Goal: Task Accomplishment & Management: Manage account settings

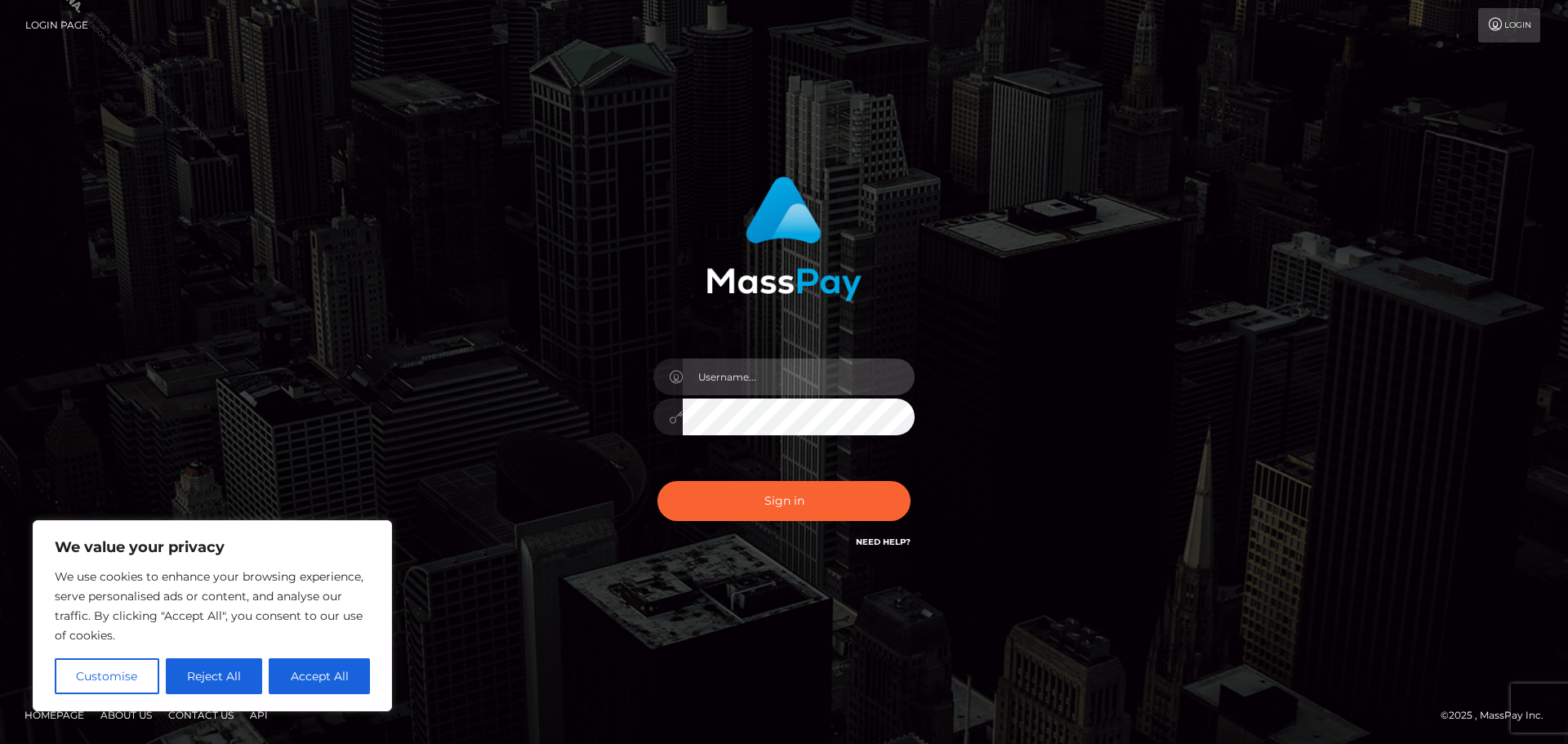
click at [741, 368] on input "text" at bounding box center [798, 377] width 232 height 37
click at [300, 680] on button "Accept All" at bounding box center [319, 677] width 101 height 36
checkbox input "true"
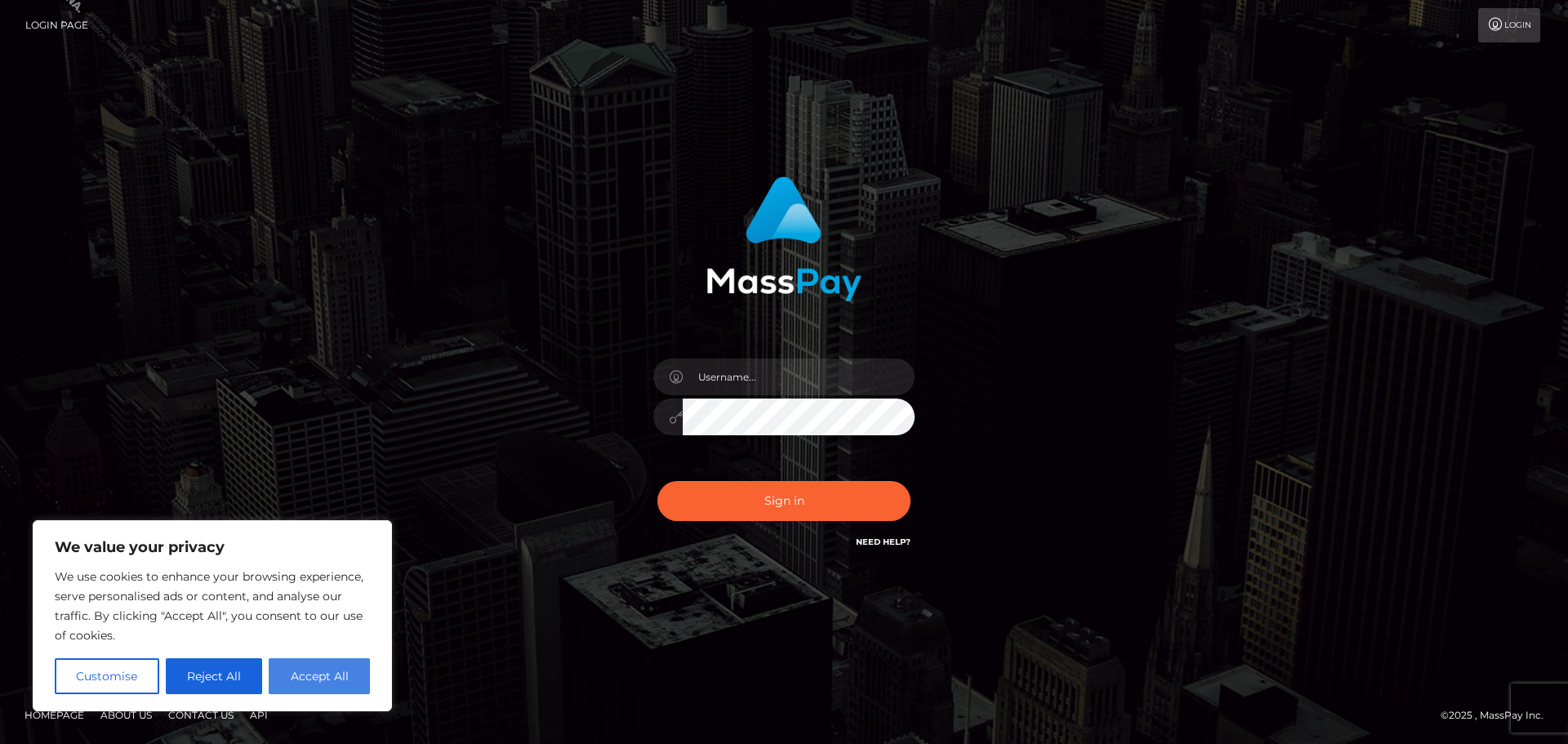
checkbox input "true"
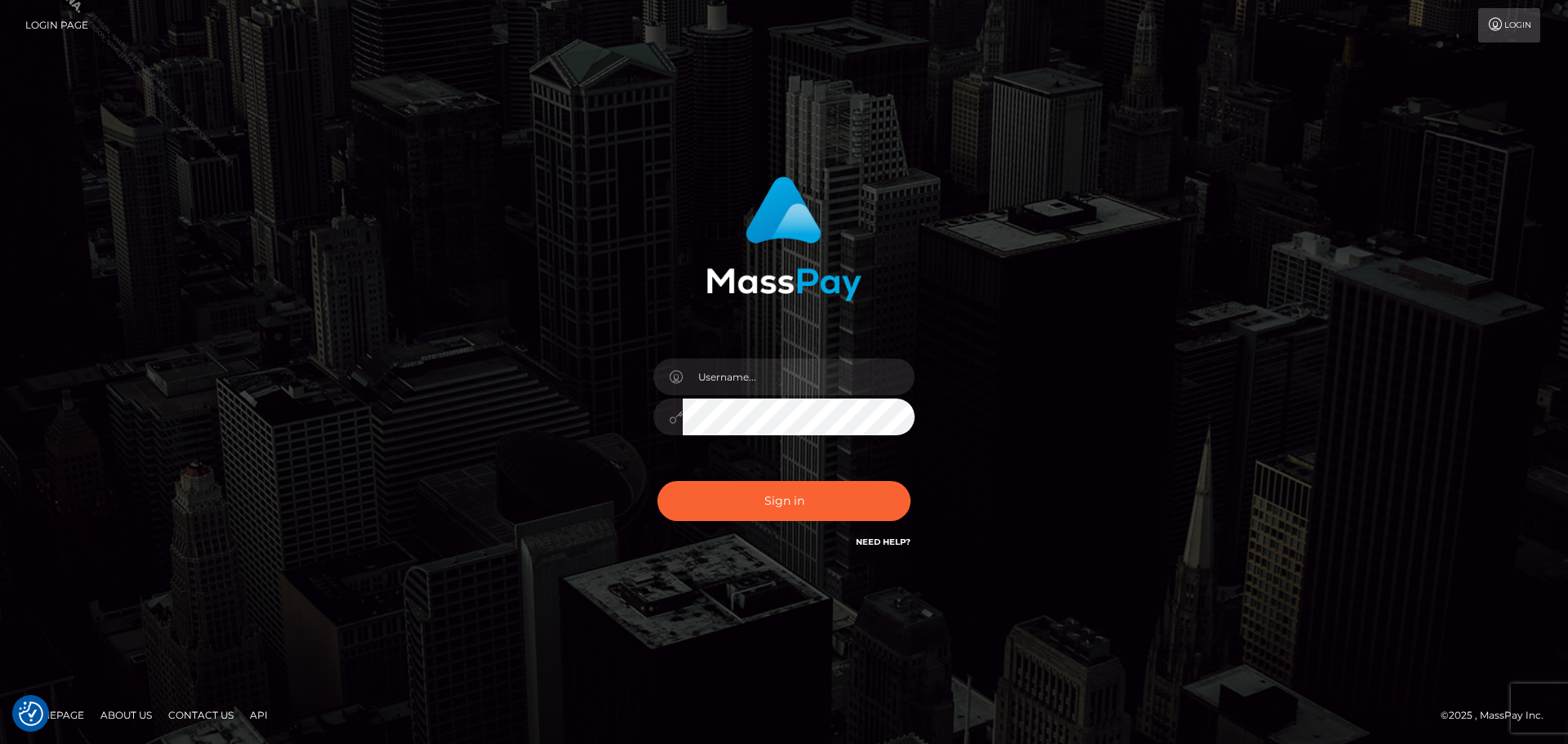
click at [481, 438] on div "Sign in" at bounding box center [784, 372] width 931 height 416
click at [760, 387] on input "text" at bounding box center [798, 377] width 232 height 37
type input "Philip.Silversocial"
click at [658, 482] on button "Sign in" at bounding box center [784, 501] width 253 height 40
click at [788, 368] on input "text" at bounding box center [798, 377] width 232 height 37
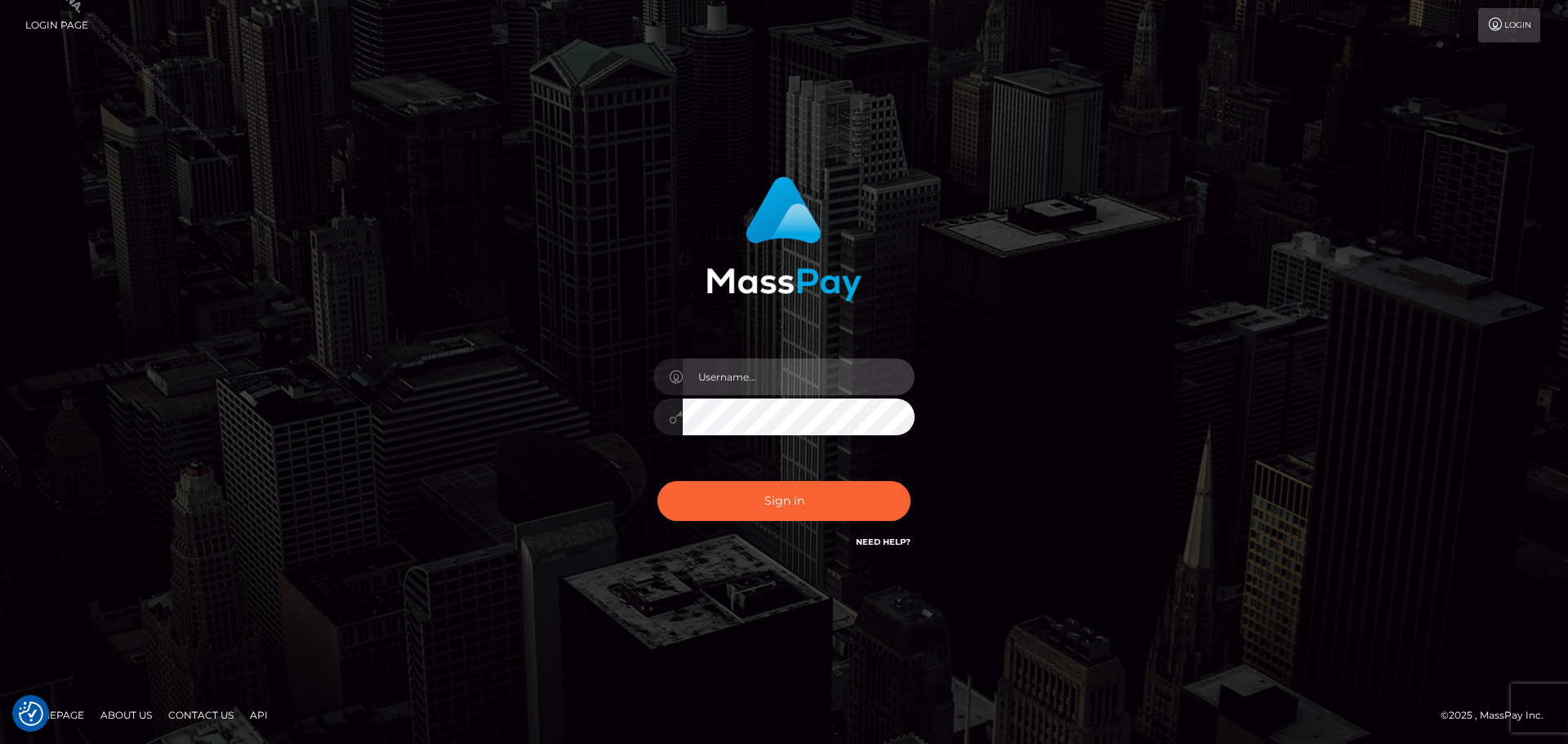
type input "Philip.Silversocial"
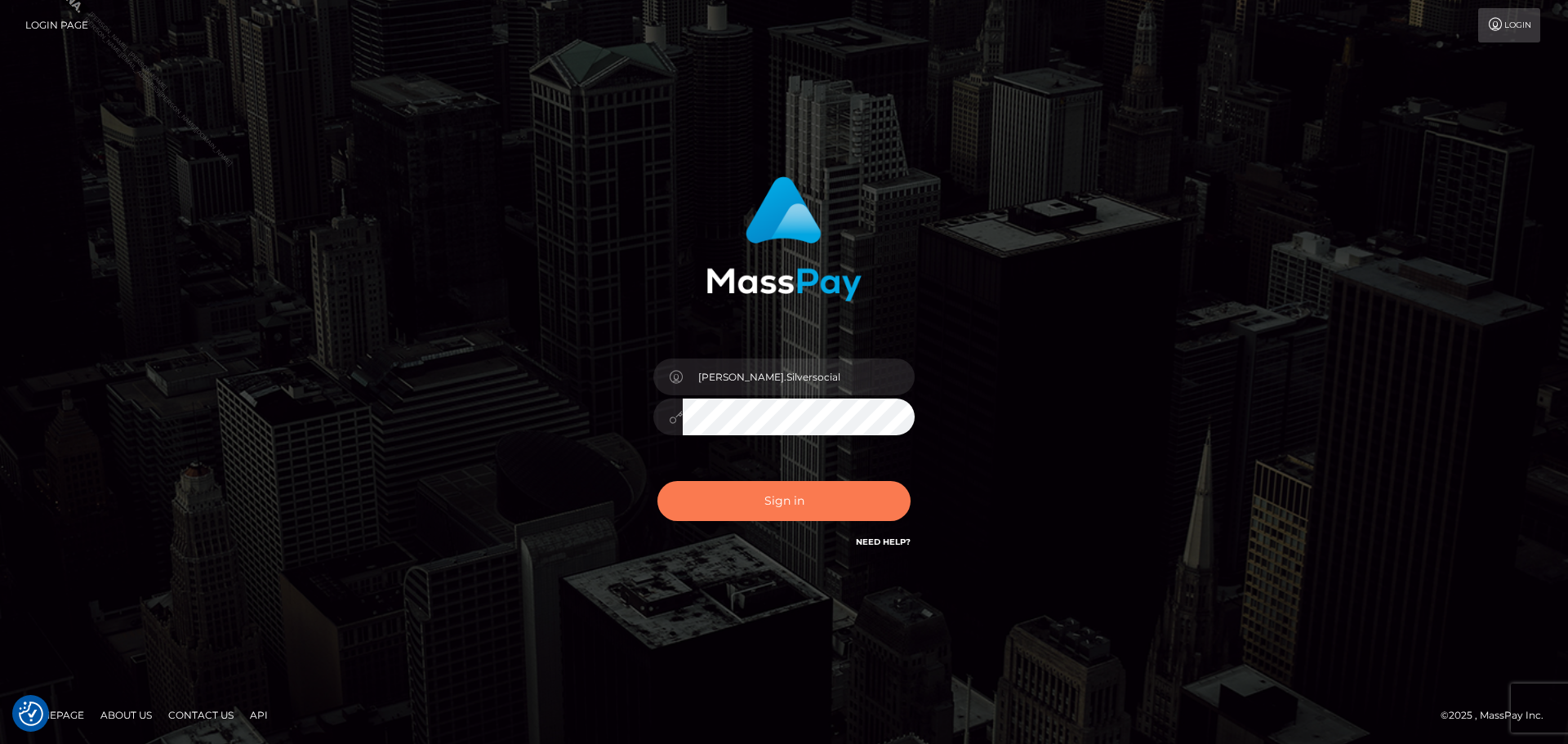
click at [831, 501] on button "Sign in" at bounding box center [784, 501] width 253 height 40
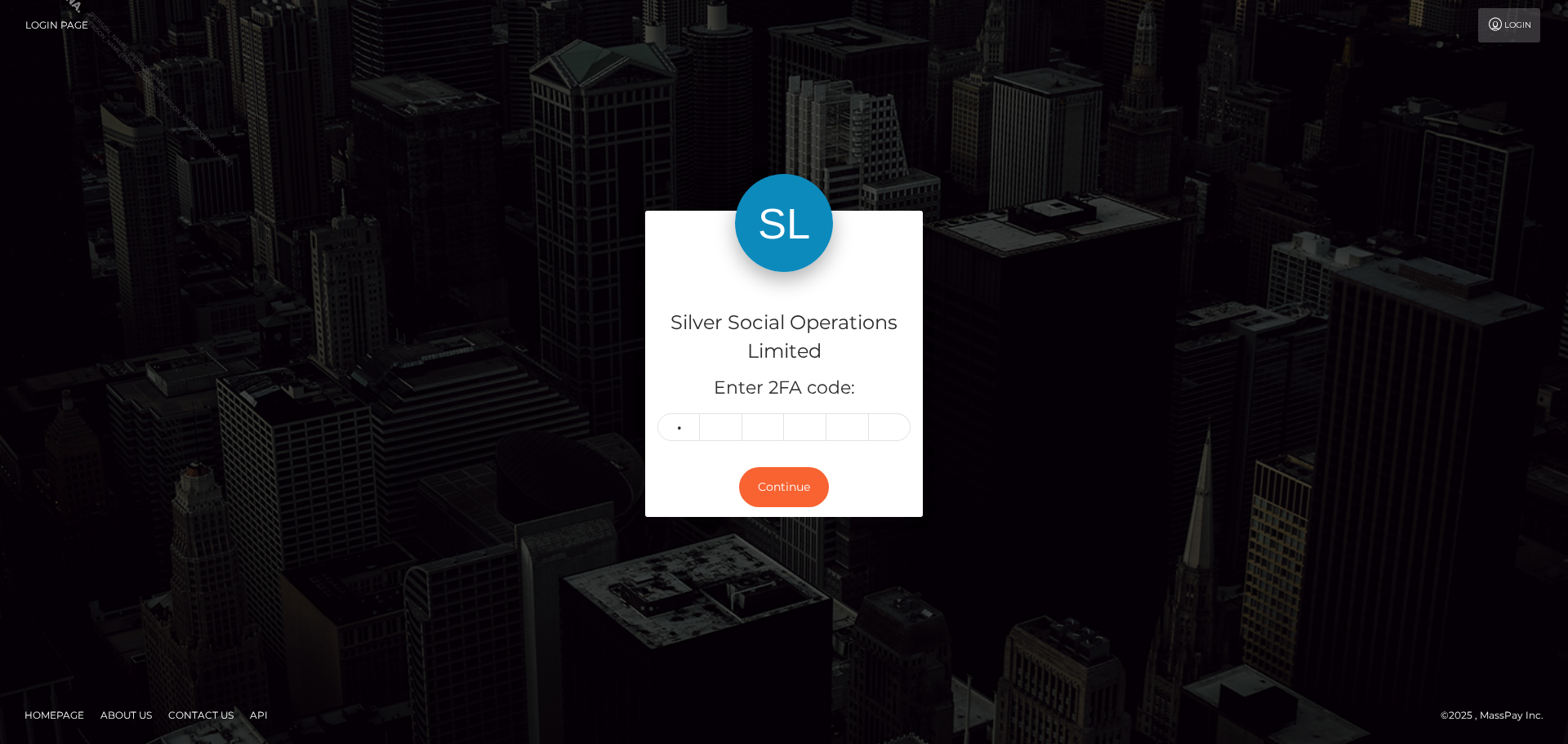
type input "3"
type input "7"
type input "9"
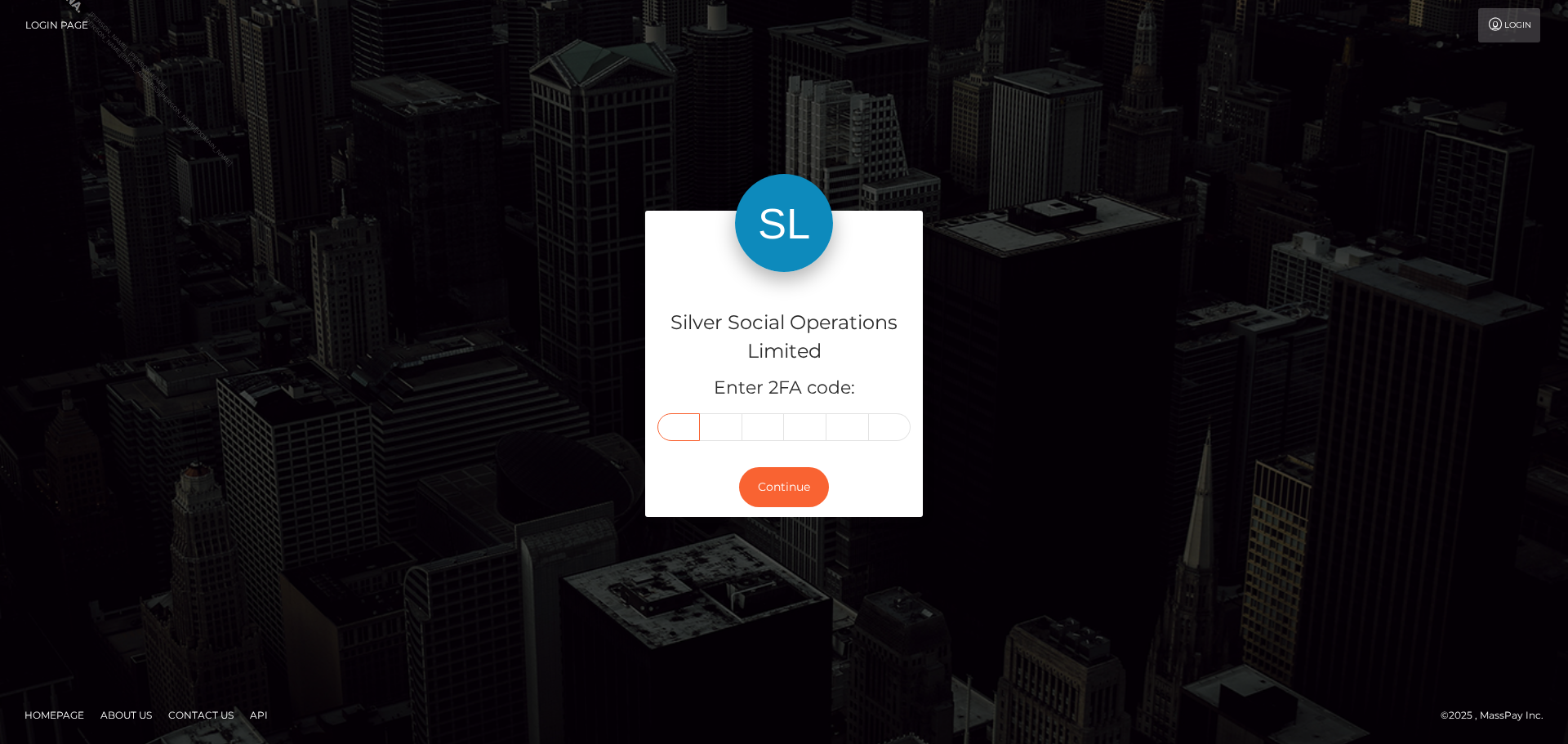
type input "3"
type input "7"
type input "9"
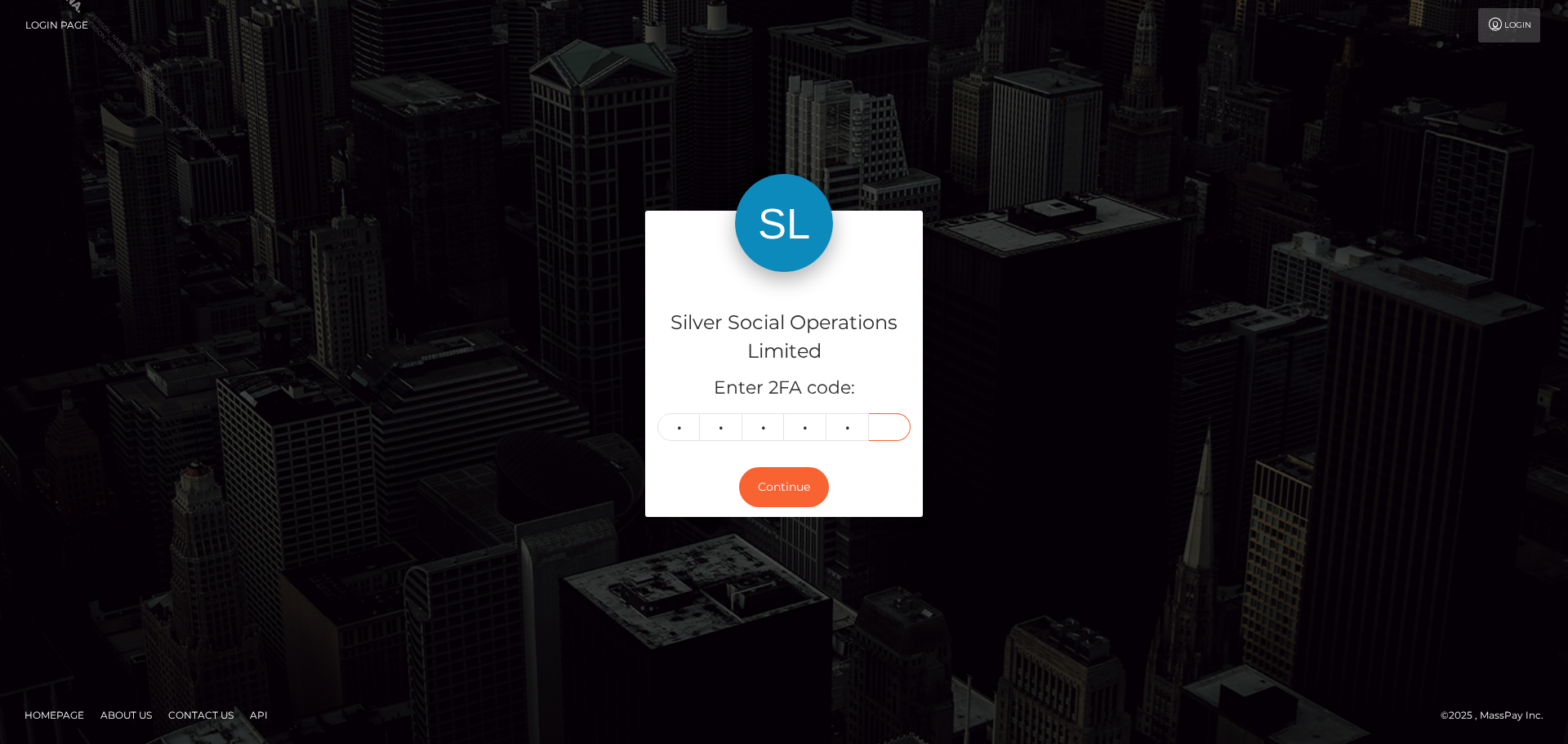
type input "7"
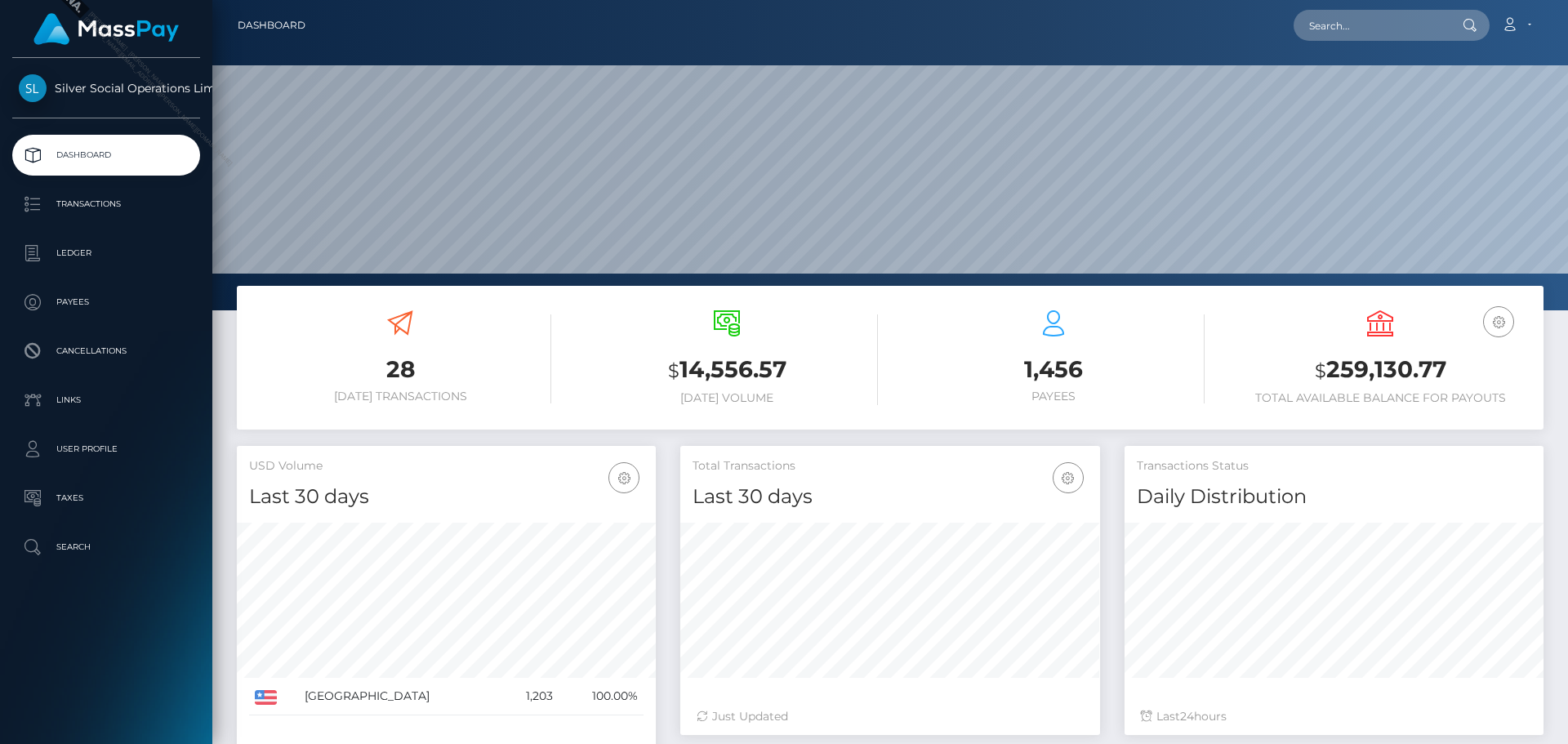
scroll to position [290, 420]
